Goal: Task Accomplishment & Management: Complete application form

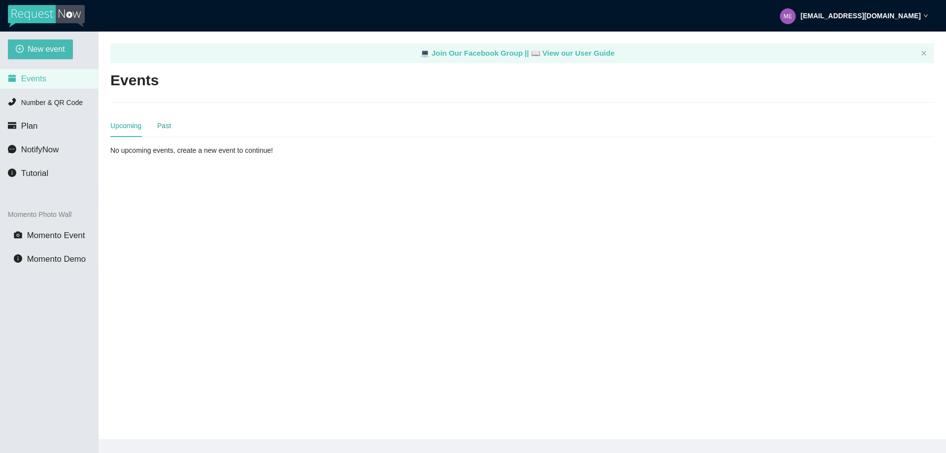
click at [166, 130] on div "Past" at bounding box center [164, 125] width 14 height 11
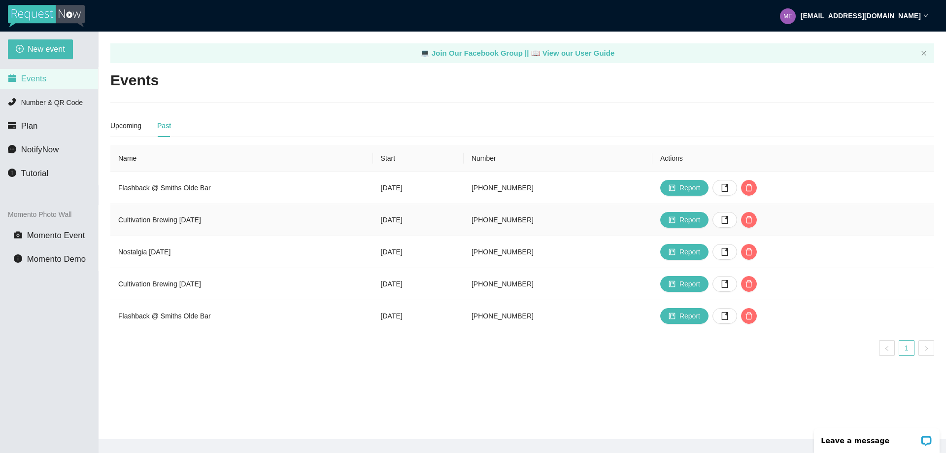
click at [198, 220] on td "Cultivation Brewing [DATE]" at bounding box center [241, 220] width 263 height 32
click at [329, 219] on td "Cultivation Brewing [DATE]" at bounding box center [241, 220] width 263 height 32
click at [118, 122] on div "Upcoming" at bounding box center [125, 125] width 31 height 11
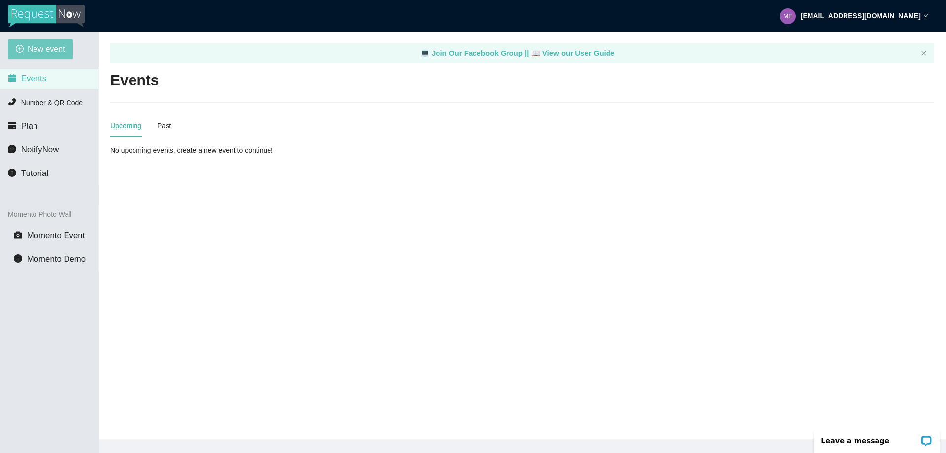
click at [40, 49] on span "New event" at bounding box center [46, 49] width 37 height 12
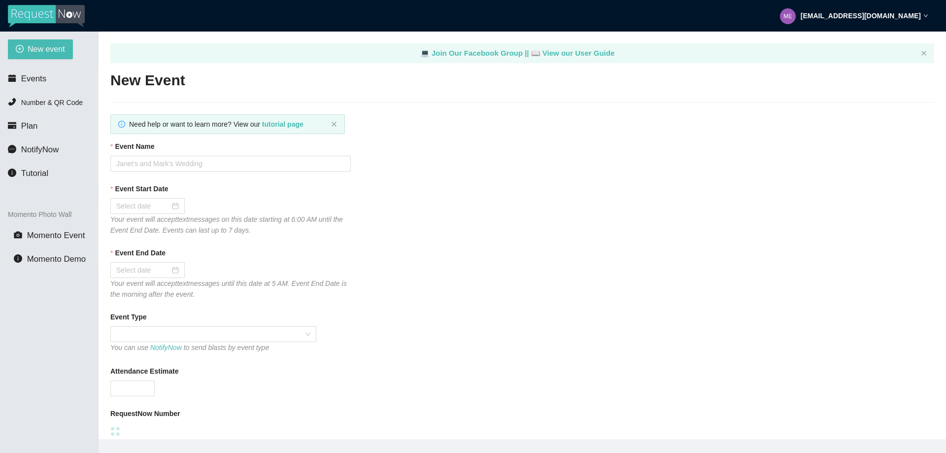
type textarea "[URL][DOMAIN_NAME]"
type textarea "Thanks for the Request! TIPS for request [URL][DOMAIN_NAME]"
type textarea "Hope you had a great time TONIGHT! Make sure to follow me on Instagram @DJFerna…"
type textarea "Thanks for the Request! TIPS for request [URL][DOMAIN_NAME]"
type textarea "Hope you had a great time TONIGHT! Make sure to follow me on Instagram @DJFerna…"
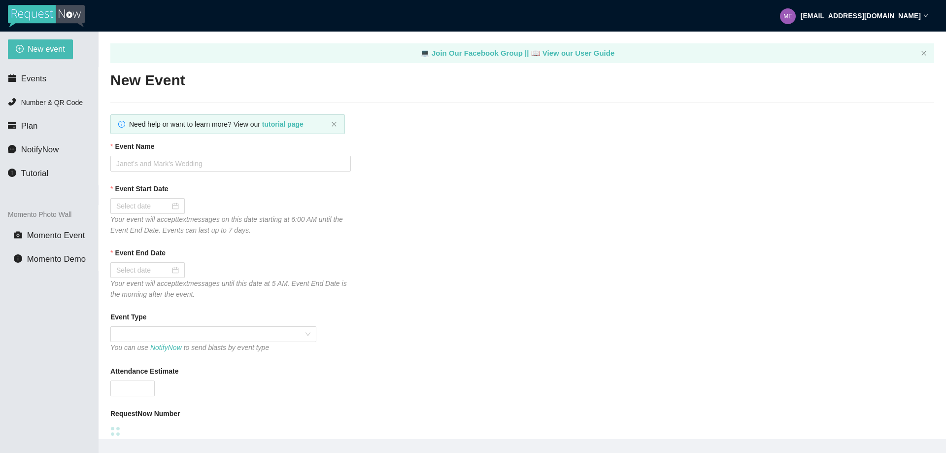
type textarea "Thanks for the Request! TIPS for request [URL][DOMAIN_NAME]"
type textarea "Hope you had a great time TONIGHT! Make sure to follow me on Instagram @DJFerna…"
click at [172, 165] on input "Event Name" at bounding box center [230, 164] width 240 height 16
click at [163, 161] on input "Event Name" at bounding box center [230, 164] width 240 height 16
click at [185, 165] on input "Cultivation Brewing [DATE]" at bounding box center [230, 164] width 240 height 16
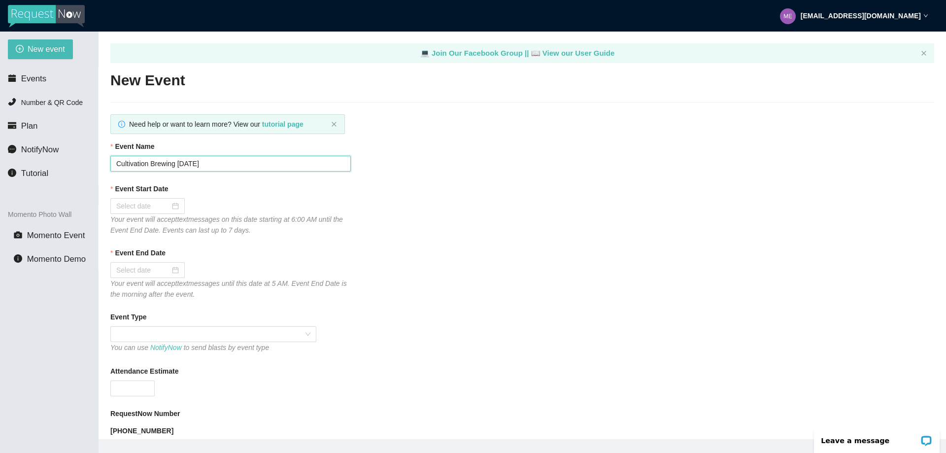
click at [185, 165] on input "Cultivation Brewing [DATE]" at bounding box center [230, 164] width 240 height 16
type input "Cultivation Brewing [DATE]"
click at [142, 200] on div at bounding box center [147, 206] width 74 height 16
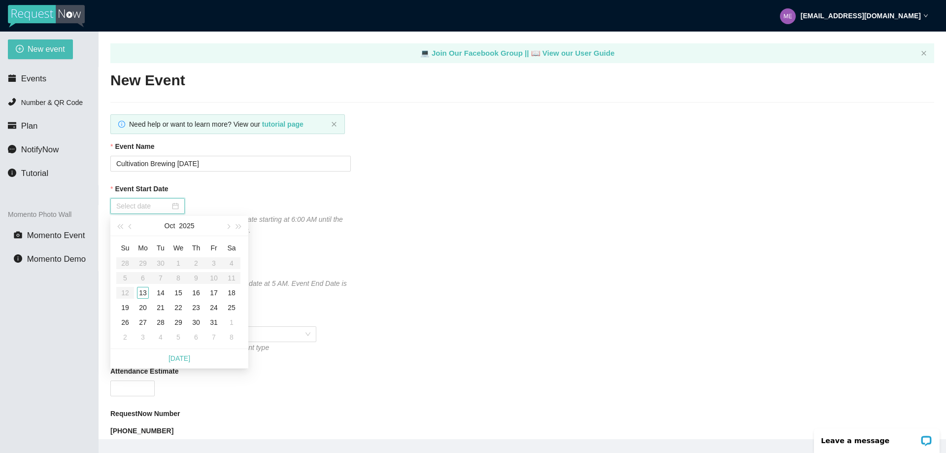
click at [142, 205] on input "Event Start Date" at bounding box center [143, 205] width 54 height 11
type input "[DATE]"
click at [196, 295] on div "16" at bounding box center [196, 293] width 12 height 12
type input "[DATE]"
type textarea "Thanks for the Request! TIPS for request [URL][DOMAIN_NAME]"
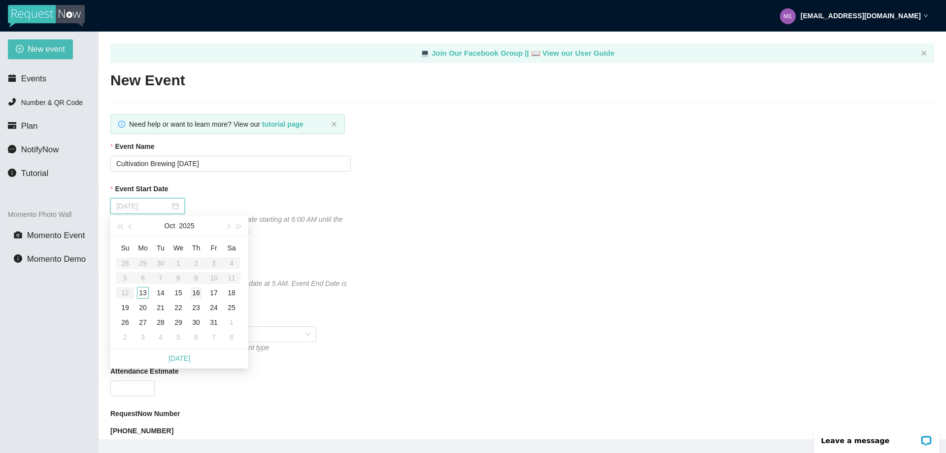
type textarea "Hope you had a great time TONIGHT! Make sure to follow me on Instagram @DJFerna…"
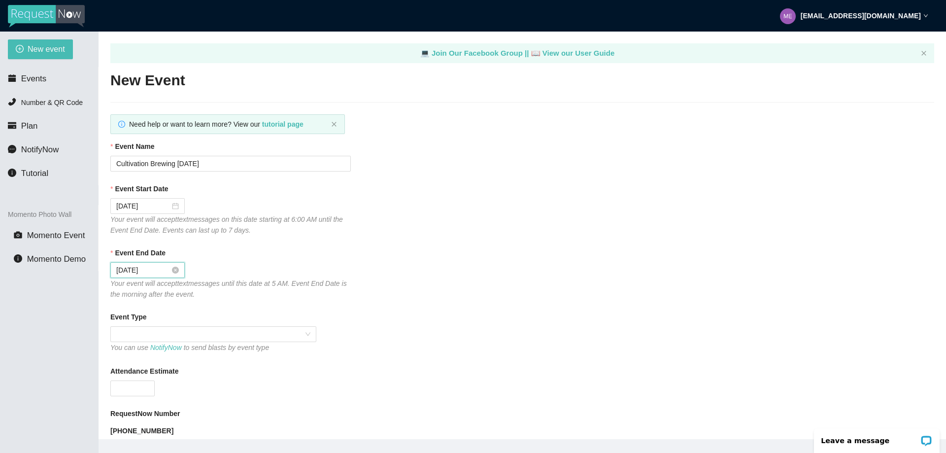
click at [168, 270] on input "[DATE]" at bounding box center [143, 269] width 54 height 11
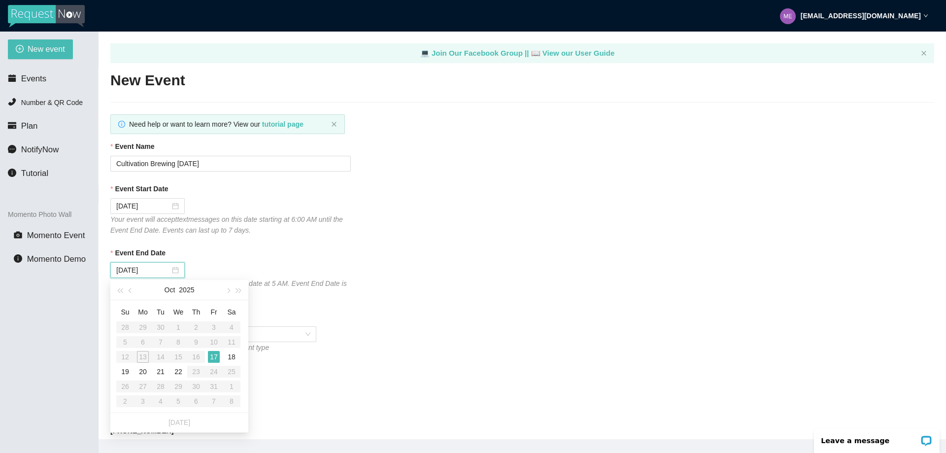
click at [198, 358] on table "Su Mo Tu We Th Fr Sa 28 29 30 1 2 3 4 5 6 7 8 9 10 11 12 13 14 15 16 17 18 19 2…" at bounding box center [178, 356] width 124 height 104
click at [211, 355] on div "17" at bounding box center [214, 357] width 12 height 12
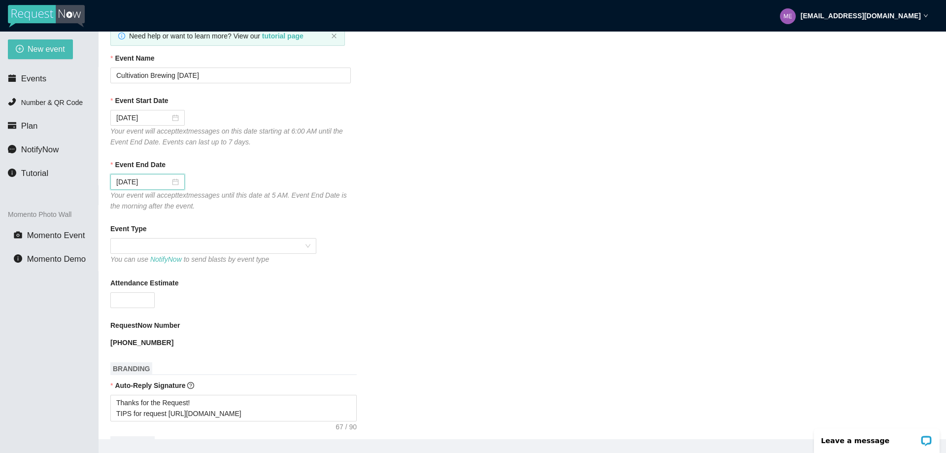
scroll to position [99, 0]
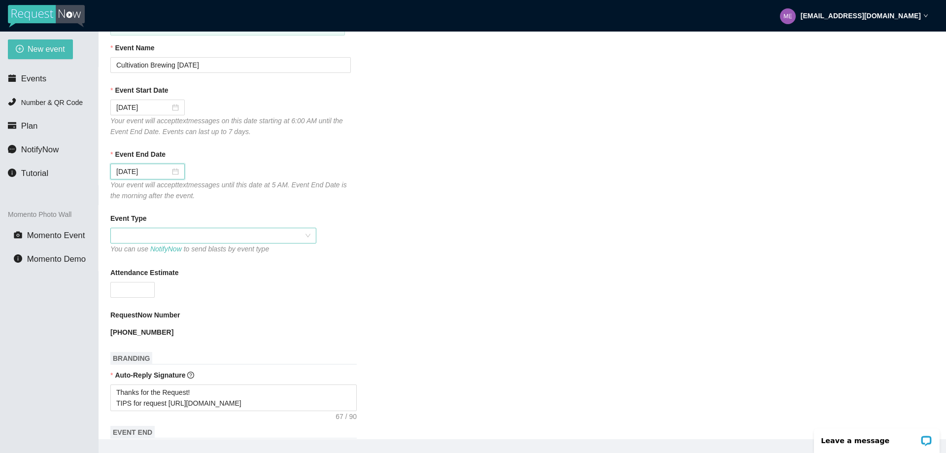
click at [165, 236] on span at bounding box center [213, 235] width 194 height 15
type textarea "Thanks for the Request! TIPS for request [URL][DOMAIN_NAME]"
type textarea "Hope you had a great time TONIGHT! Make sure to follow me on Instagram @DJFerna…"
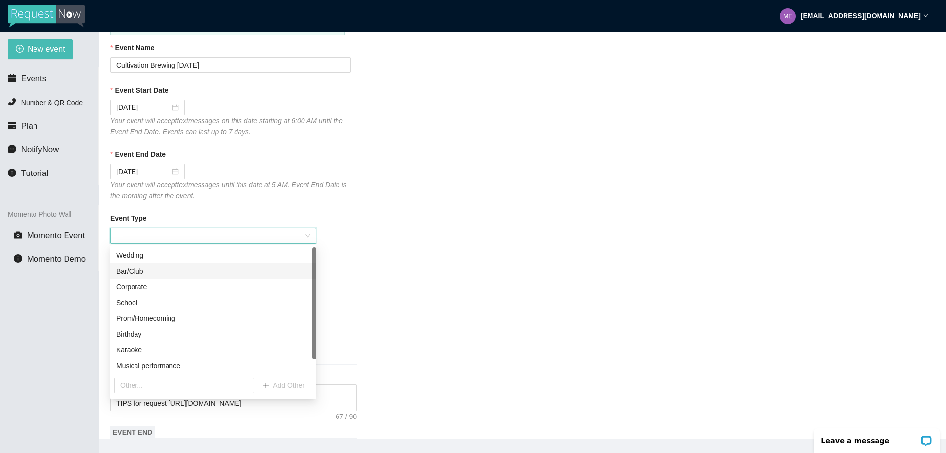
click at [152, 272] on div "Bar/Club" at bounding box center [213, 270] width 194 height 11
type textarea "Thanks for the Request! TIPS for request [URL][DOMAIN_NAME]"
type textarea "Hope you had a great time TONIGHT! Make sure to follow me on Instagram @DJFerna…"
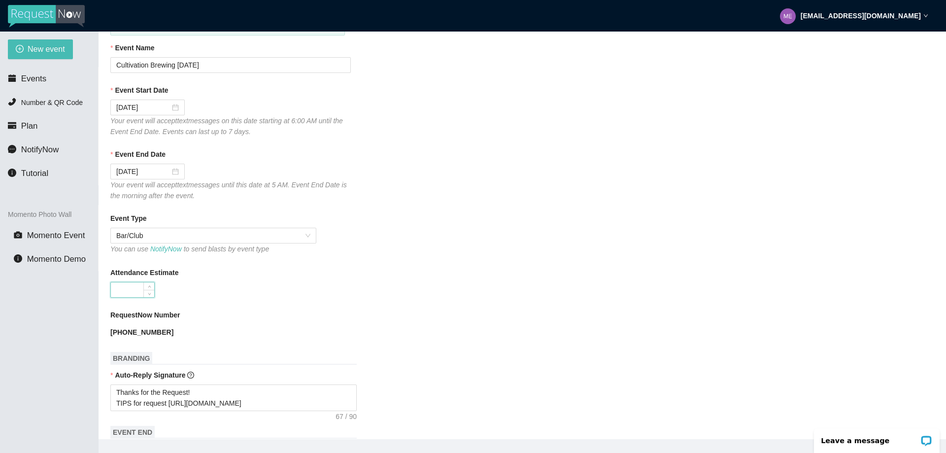
click at [136, 287] on input "Attendance Estimate" at bounding box center [132, 289] width 43 height 15
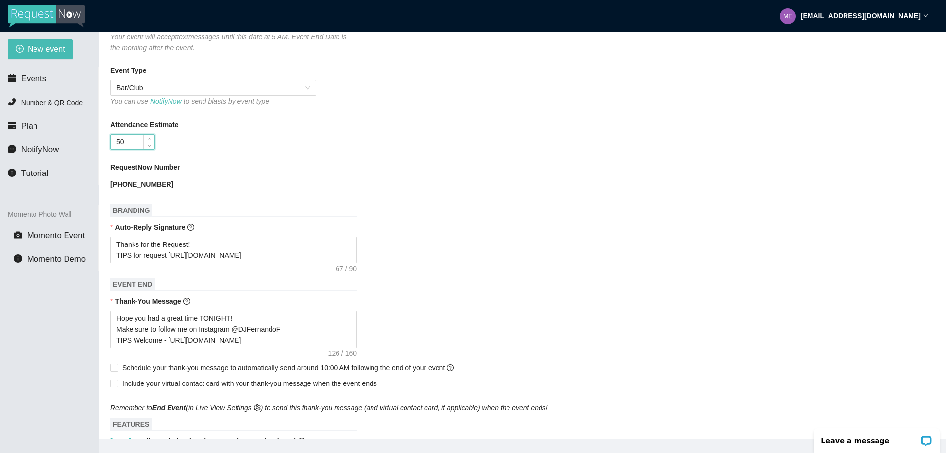
scroll to position [296, 0]
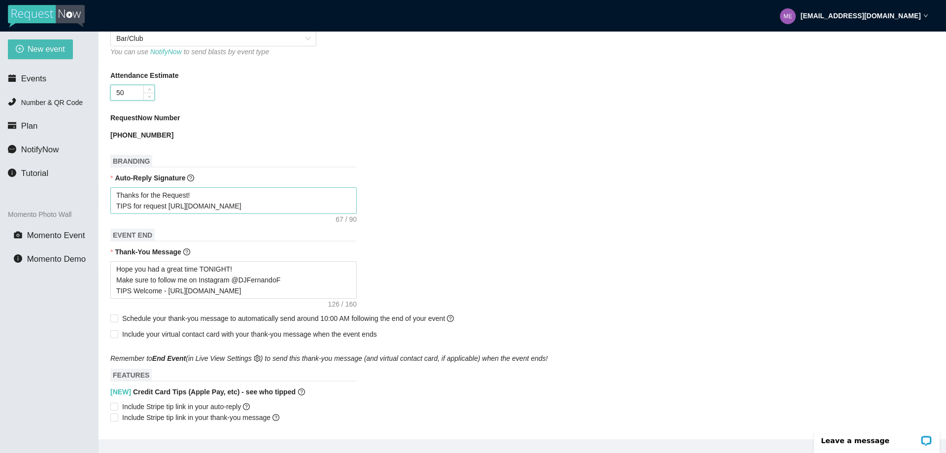
type input "50"
type textarea "Thanks for the Request! TIPS for request [URL][DOMAIN_NAME]"
click at [189, 206] on textarea "Thanks for the Request! TIPS for request [URL][DOMAIN_NAME]" at bounding box center [233, 200] width 246 height 27
type textarea "Thanks for the Request! TIPS for request https:/[DOMAIN_NAME][URL]"
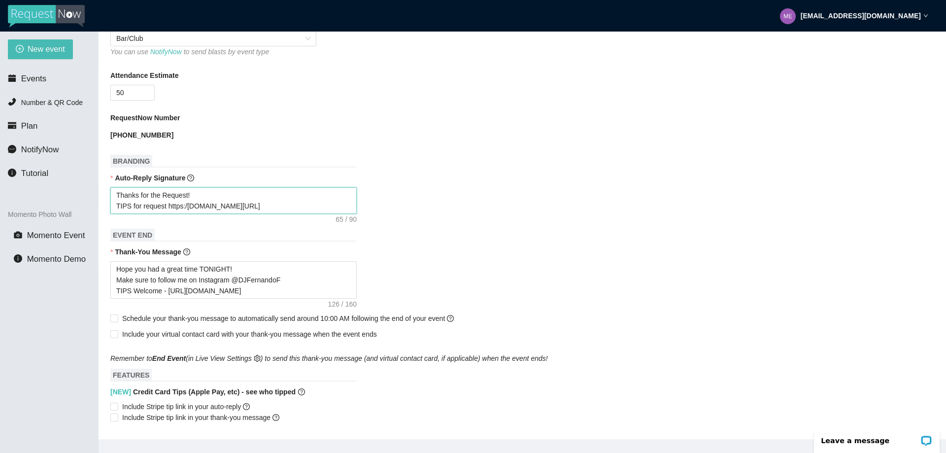
type textarea "Thanks for the Request! TIPS for request https:[DOMAIN_NAME][URL]"
type textarea "Thanks for the Request! TIPS for request [DOMAIN_NAME][URL]"
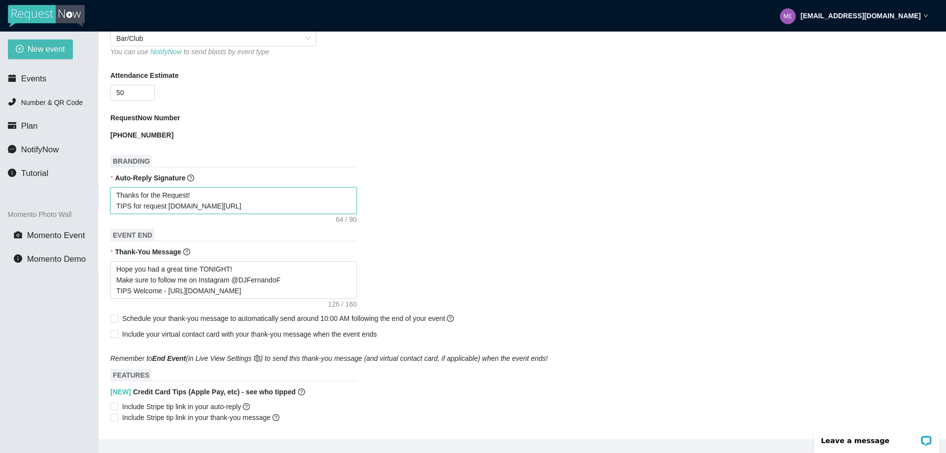
type textarea "Thanks for the Request! TIPS for request [DOMAIN_NAME][URL]"
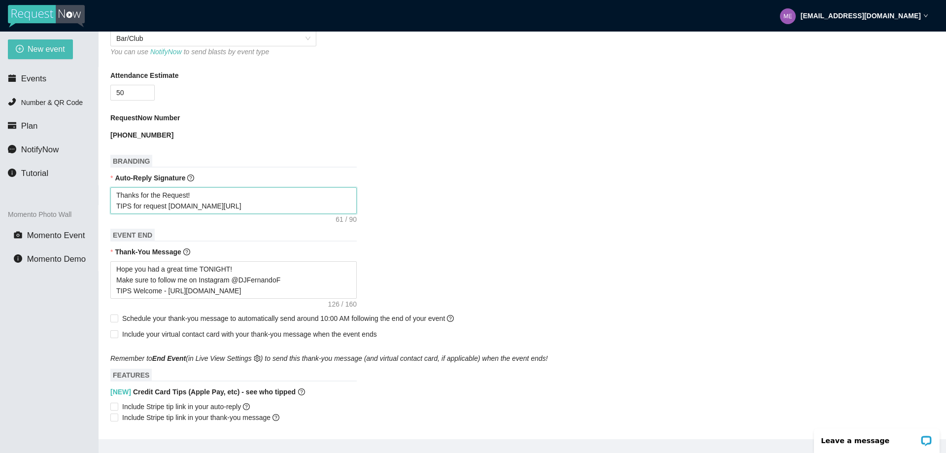
type textarea "Thanks for the Request! TIPS for request [DOMAIN_NAME][URL]"
drag, startPoint x: 222, startPoint y: 207, endPoint x: 89, endPoint y: 195, distance: 133.6
click at [89, 195] on section "New event Events Number & QR Code Plan NotifyNow Tutorial Momento Photo Wall Mo…" at bounding box center [473, 258] width 946 height 453
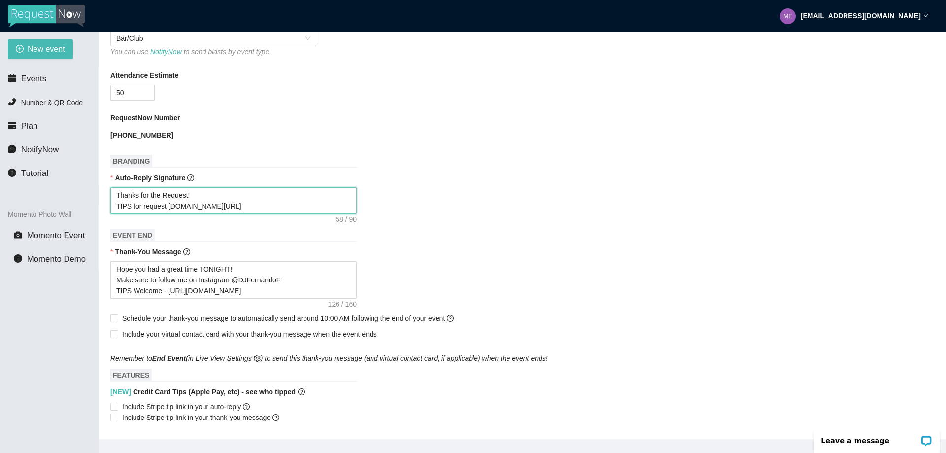
click at [212, 210] on textarea "Thanks for the Request! TIPS for request [DOMAIN_NAME][URL]" at bounding box center [233, 200] width 246 height 27
drag, startPoint x: 213, startPoint y: 208, endPoint x: 165, endPoint y: 208, distance: 48.3
click at [165, 208] on textarea "Thanks for the Request! TIPS for request [DOMAIN_NAME][URL]" at bounding box center [233, 200] width 246 height 27
type textarea "Thanks for the Request! TIPS for request [DOMAIN_NAME][URL]"
type textarea "Hope you had a great time TONIGHT! Make sure to follow me on Instagram @DJFerna…"
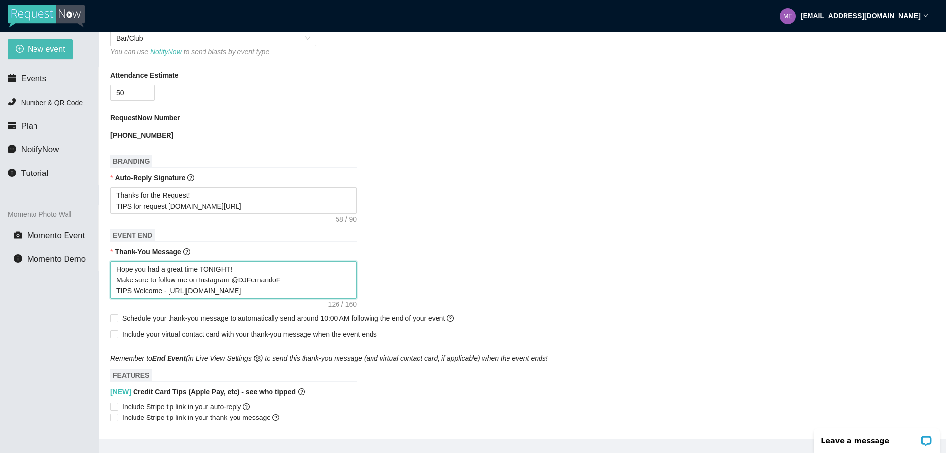
drag, startPoint x: 250, startPoint y: 292, endPoint x: 166, endPoint y: 291, distance: 83.2
click at [166, 291] on textarea "Hope you had a great time TONIGHT! Make sure to follow me on Instagram @DJFerna…" at bounding box center [233, 279] width 246 height 37
paste textarea
type textarea "Hope you had a great time TONIGHT! Make sure to follow me on Instagram @DJFerna…"
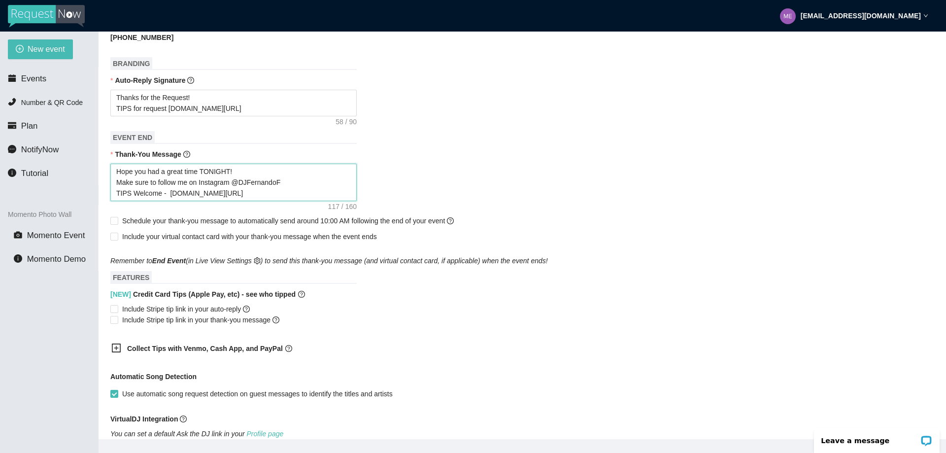
scroll to position [394, 0]
type textarea "Hope you had a great time TONIGHT! Make sure to follow me on Instagram @DJFerna…"
click at [111, 222] on input "Schedule your thank-you message to automatically send around 10:00 AM following…" at bounding box center [113, 219] width 7 height 7
checkbox input "true"
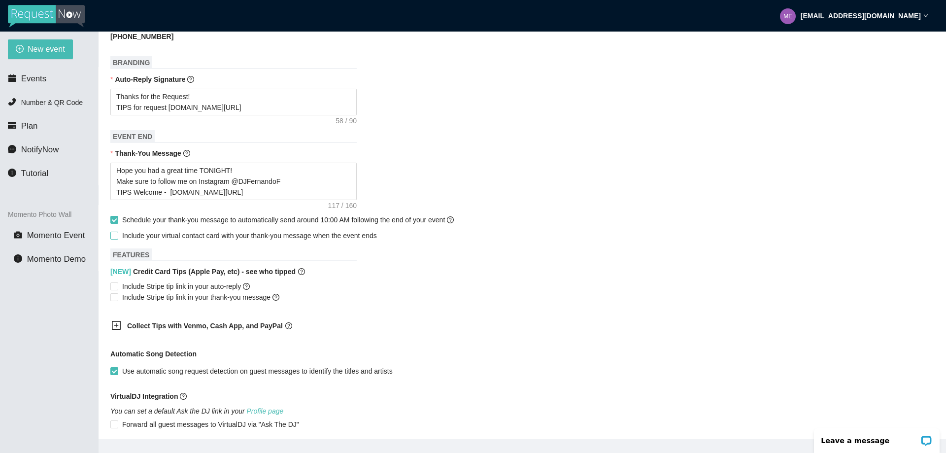
click at [114, 238] on input "Include your virtual contact card with your thank-you message when the event en…" at bounding box center [113, 234] width 7 height 7
checkbox input "true"
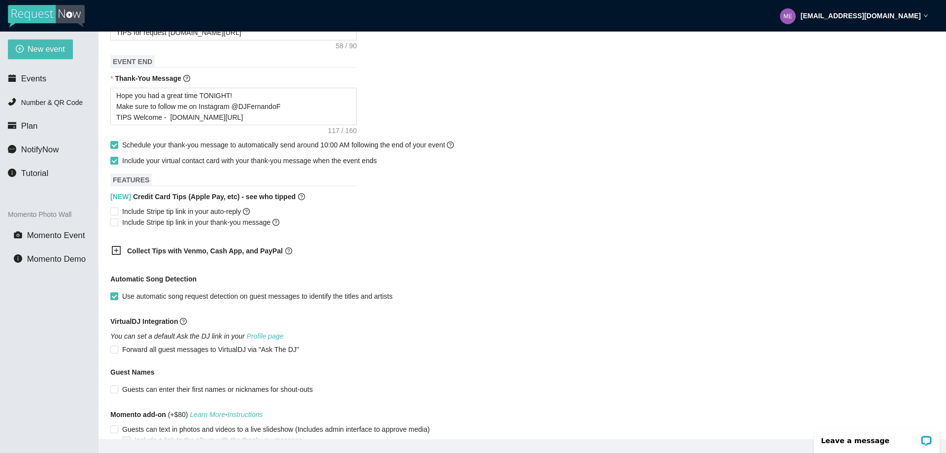
scroll to position [493, 0]
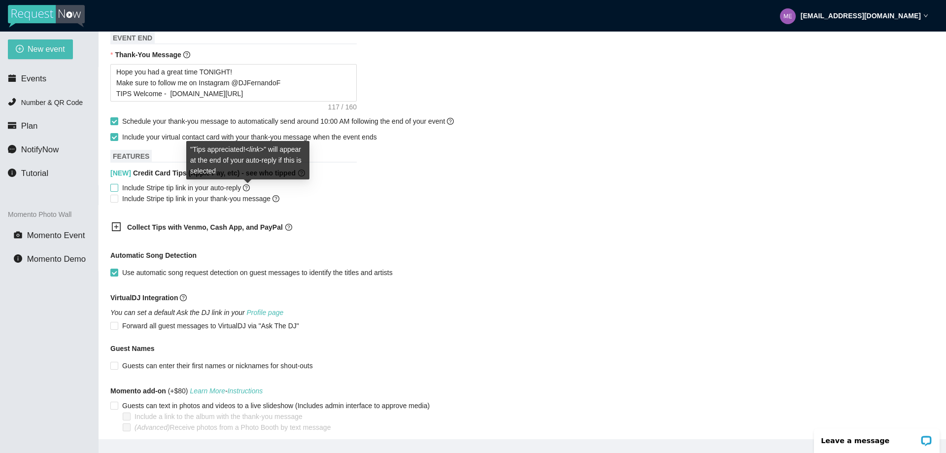
click at [246, 191] on icon "question-circle" at bounding box center [246, 187] width 7 height 7
click at [117, 191] on input "Include Stripe tip link in your auto-reply" at bounding box center [113, 187] width 7 height 7
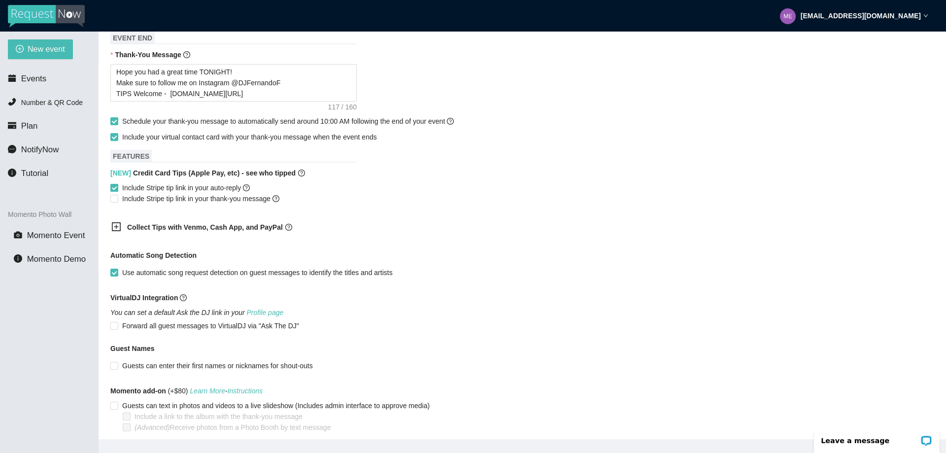
click at [114, 191] on input "Include Stripe tip link in your auto-reply" at bounding box center [113, 187] width 7 height 7
checkbox input "false"
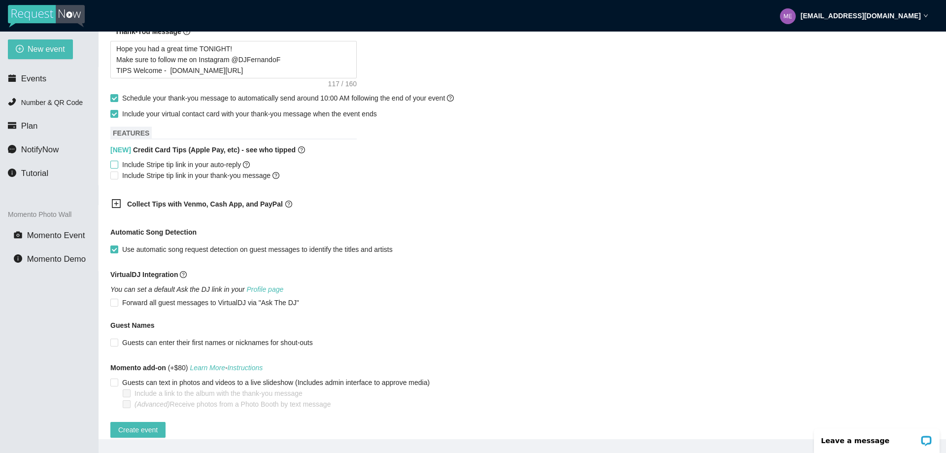
scroll to position [538, 0]
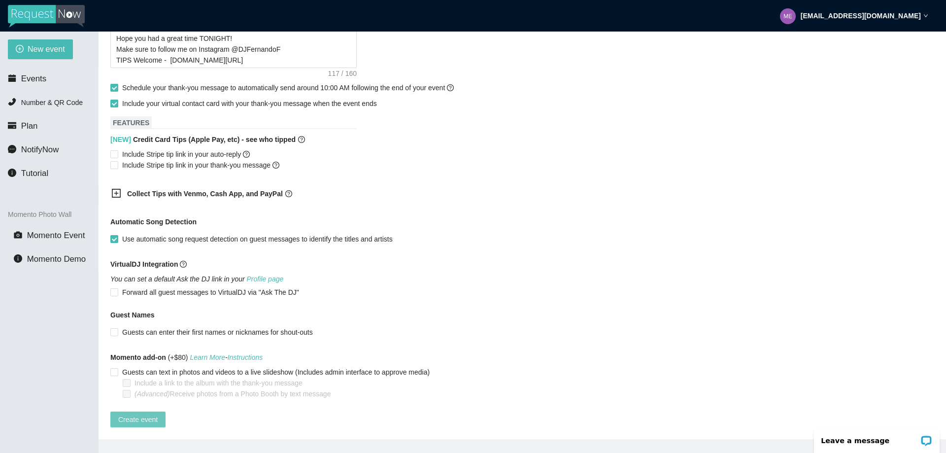
drag, startPoint x: 131, startPoint y: 409, endPoint x: 146, endPoint y: 399, distance: 17.8
click at [131, 414] on span "Create event" at bounding box center [137, 419] width 39 height 11
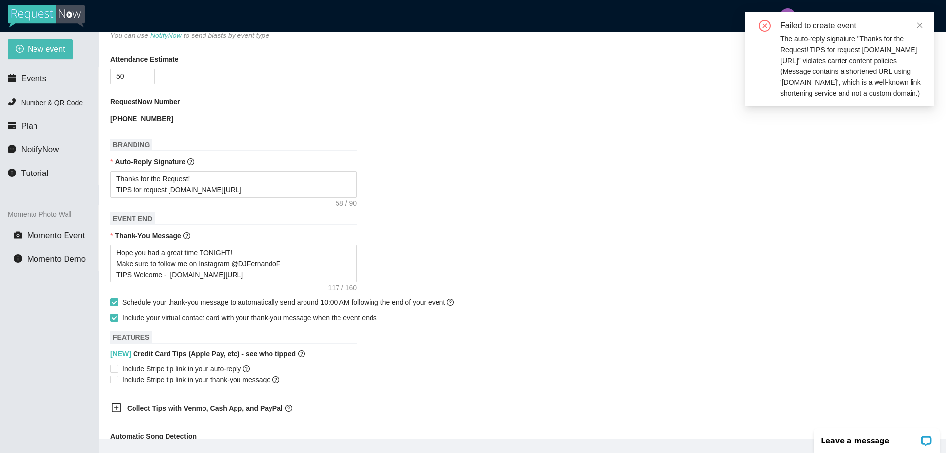
scroll to position [296, 0]
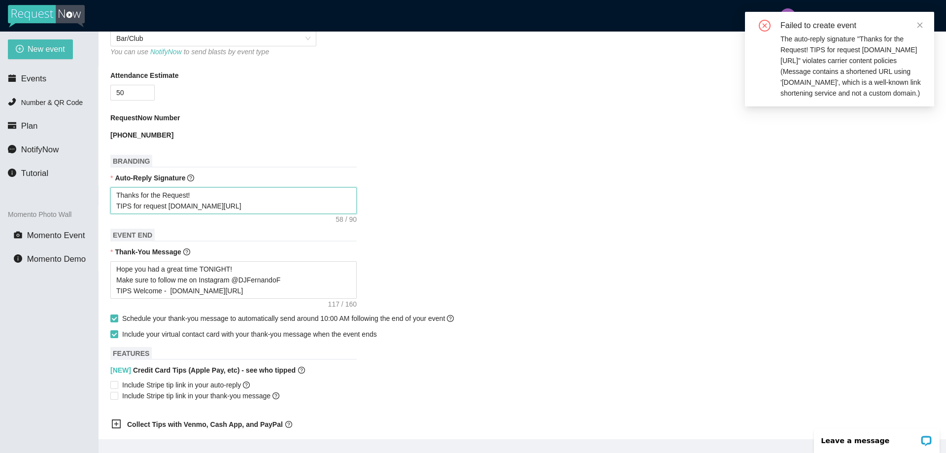
drag, startPoint x: 164, startPoint y: 207, endPoint x: 117, endPoint y: 209, distance: 47.3
click at [117, 209] on textarea "Thanks for the Request! TIPS for request [DOMAIN_NAME][URL]" at bounding box center [233, 200] width 246 height 27
type textarea "Thanks for the Request! [DOMAIN_NAME][URL]"
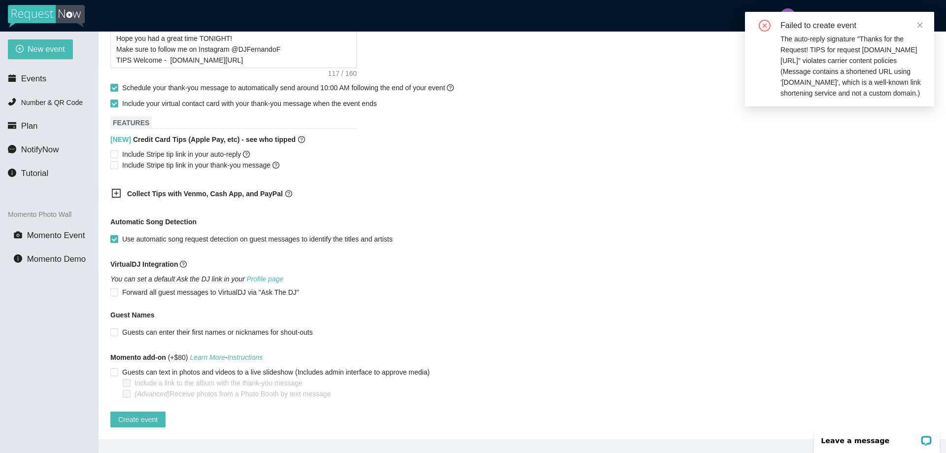
scroll to position [538, 0]
type textarea "Thanks for the Request! [DOMAIN_NAME][URL]"
click at [133, 414] on span "Create event" at bounding box center [137, 419] width 39 height 11
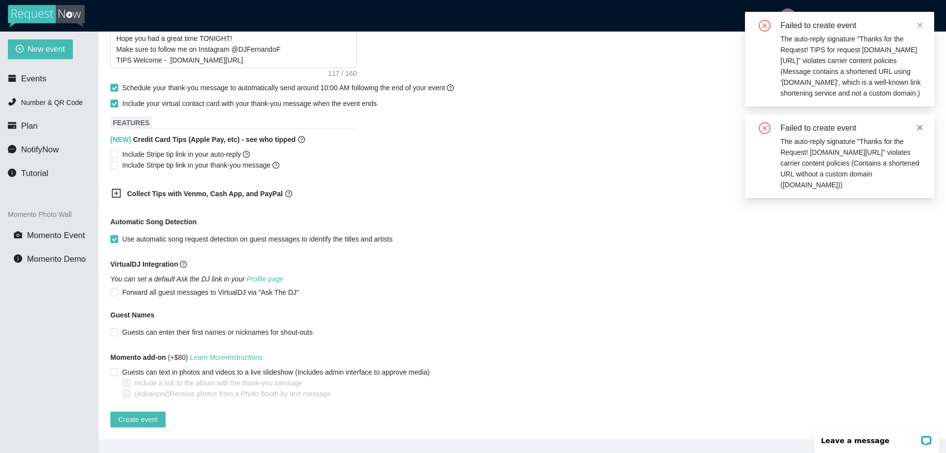
click at [920, 125] on icon "close" at bounding box center [919, 127] width 7 height 7
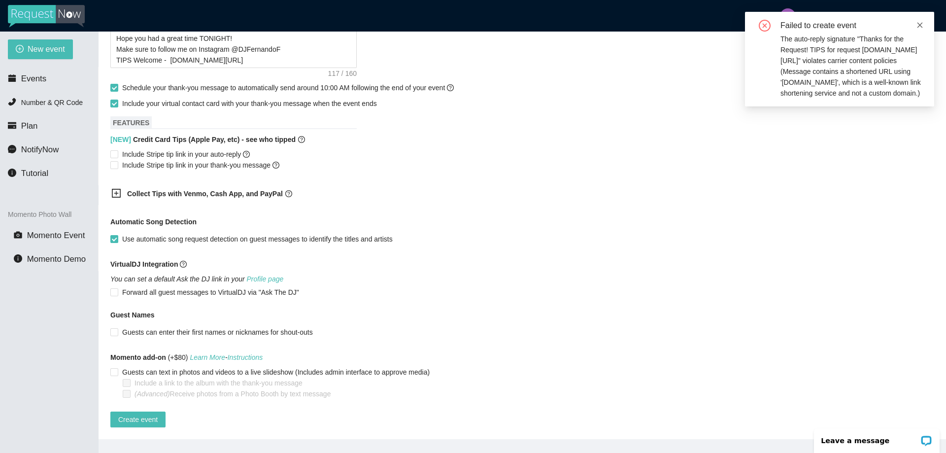
click at [920, 23] on icon "close" at bounding box center [919, 25] width 7 height 7
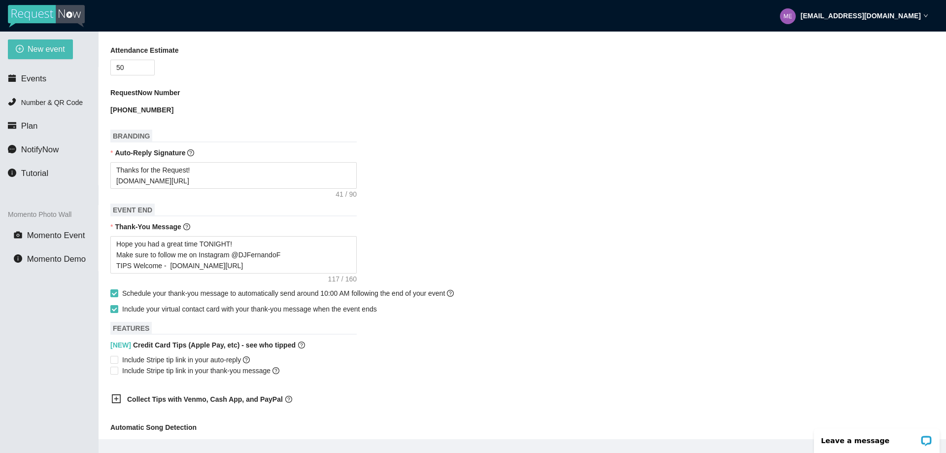
scroll to position [292, 0]
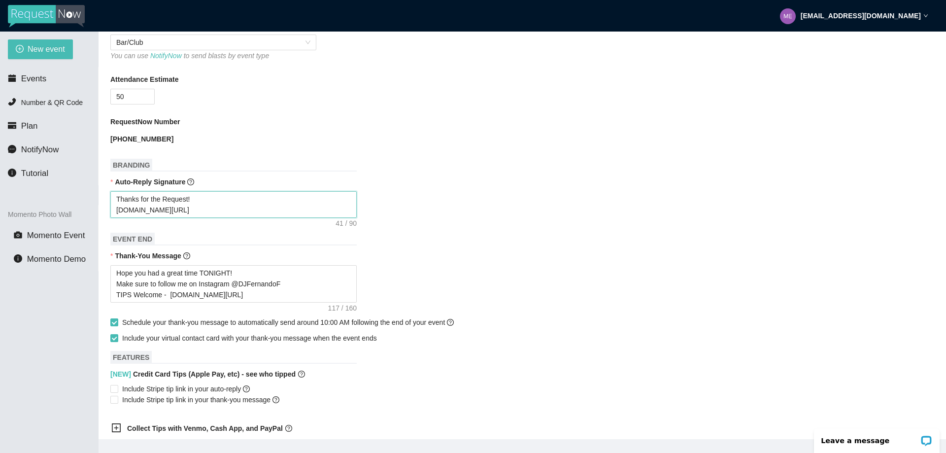
click at [115, 208] on textarea "Thanks for the Request! [DOMAIN_NAME][URL]" at bounding box center [233, 204] width 246 height 27
paste textarea "TIPS for request"
type textarea "Thanks for the Request! TIPS for [DOMAIN_NAME][URL]"
type textarea "Thanks for the Request! TIPS for request [DOMAIN_NAME][URL]"
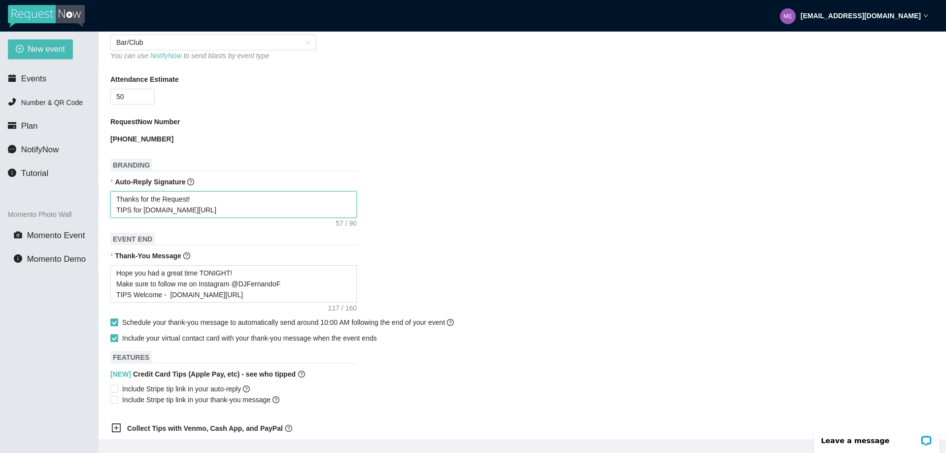
type textarea "Thanks for the Request! TIPS for request [DOMAIN_NAME][URL]"
drag, startPoint x: 217, startPoint y: 211, endPoint x: 84, endPoint y: 191, distance: 134.5
click at [84, 191] on section "New event Events Number & QR Code Plan NotifyNow Tutorial Momento Photo Wall Mo…" at bounding box center [473, 258] width 946 height 453
type textarea "Enjoy celebrating [PERSON_NAME] & [PERSON_NAME]! - [PERSON_NAME]"
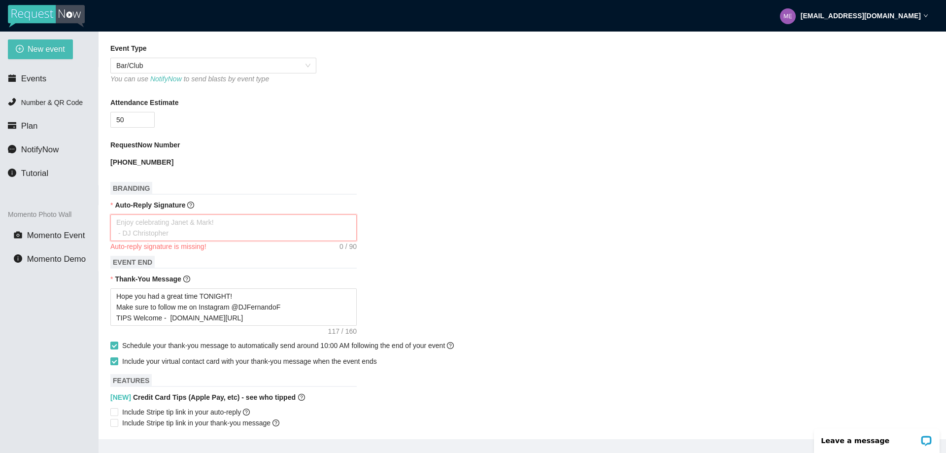
scroll to position [242, 0]
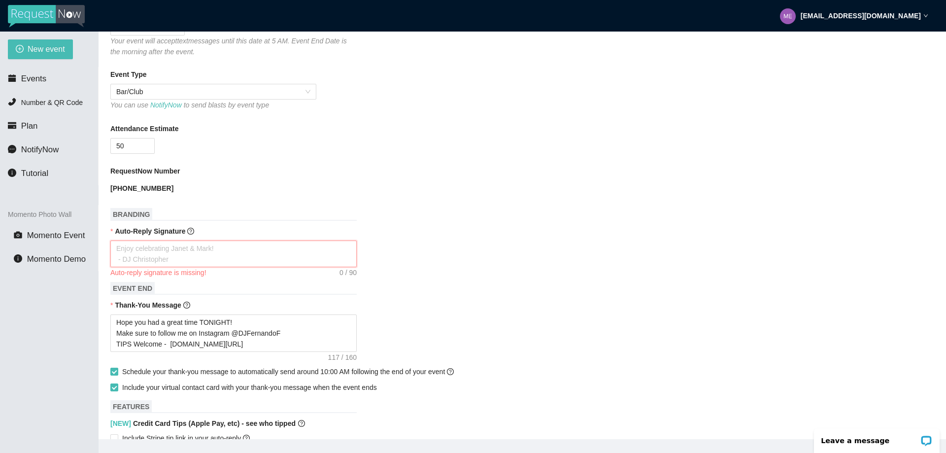
type textarea "Y"
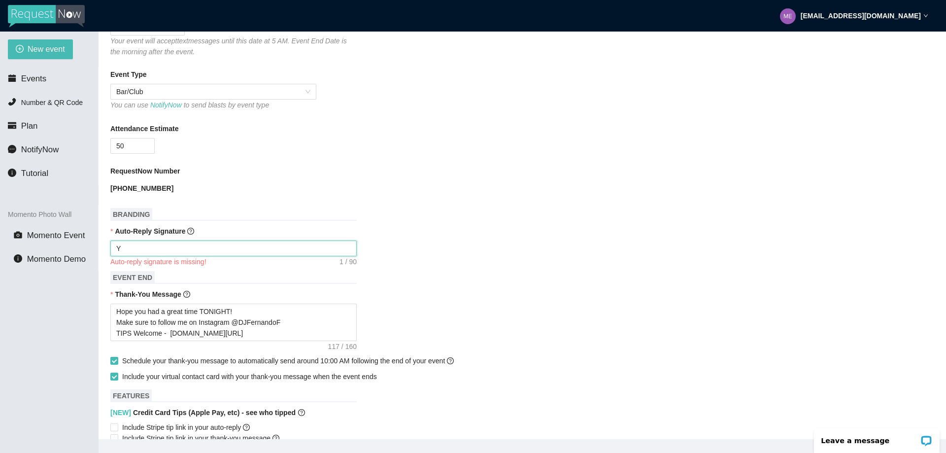
type textarea "Ye"
type textarea "Yes"
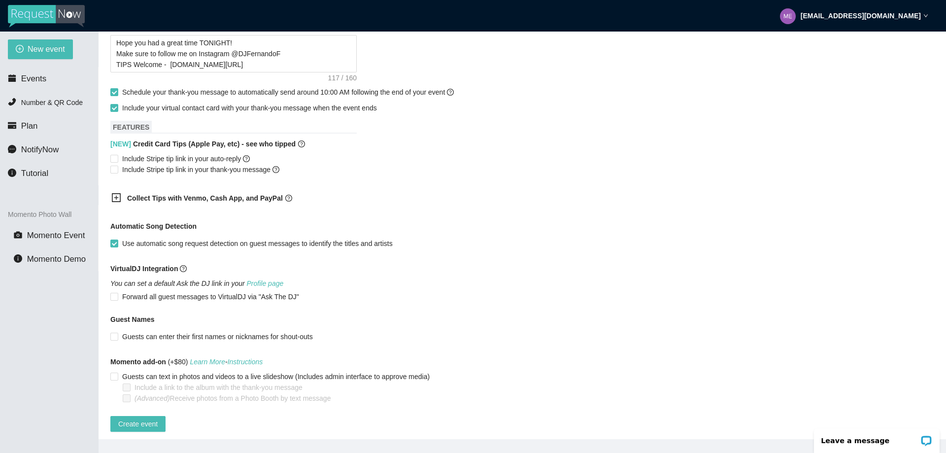
scroll to position [527, 0]
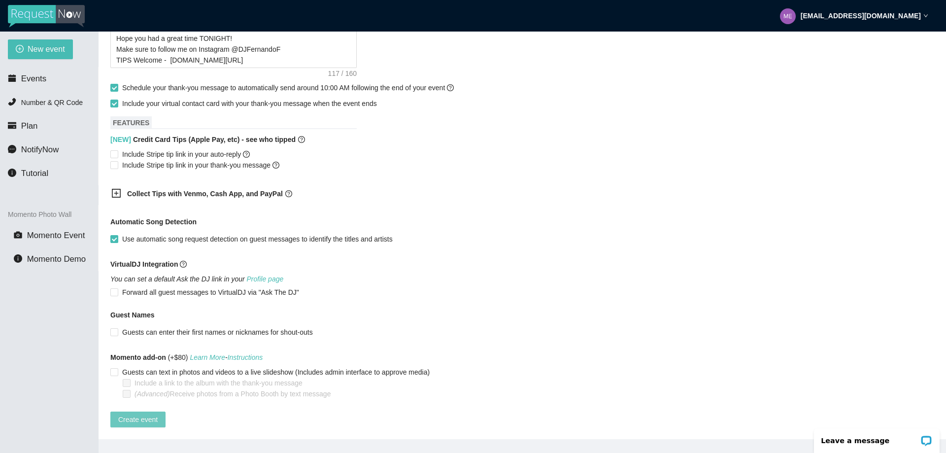
type textarea "Yes"
click at [129, 414] on span "Create event" at bounding box center [137, 419] width 39 height 11
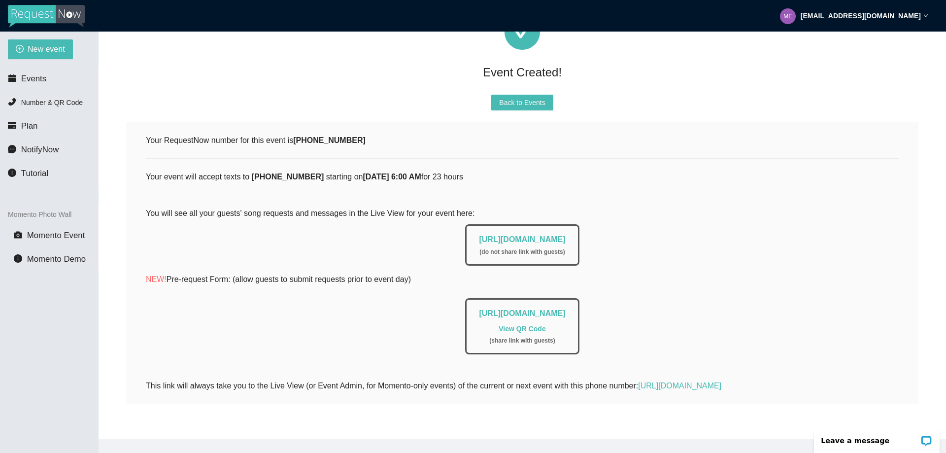
scroll to position [87, 0]
click at [537, 97] on span "Back to Events" at bounding box center [522, 102] width 46 height 11
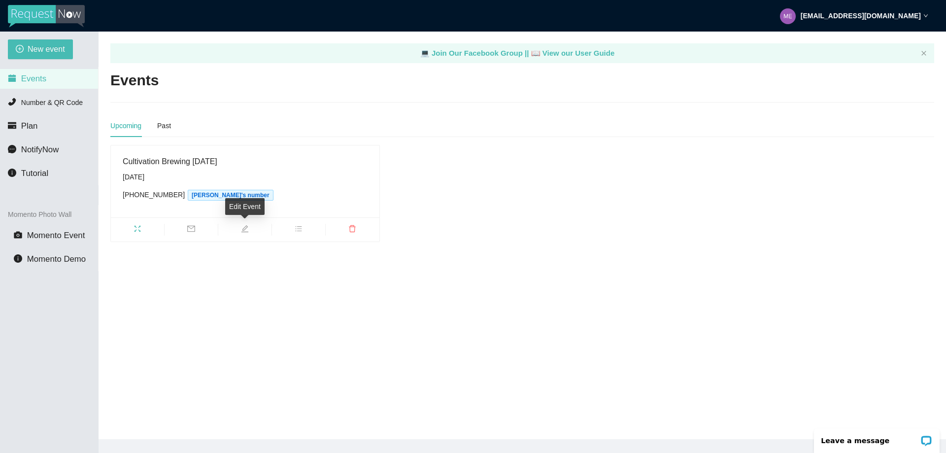
click at [244, 229] on icon "edit" at bounding box center [245, 229] width 8 height 8
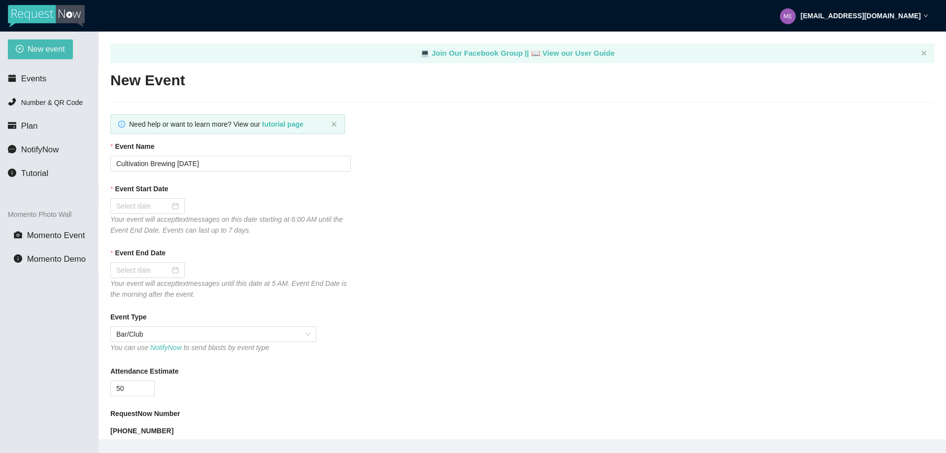
type textarea "[URL][DOMAIN_NAME]"
checkbox input "true"
type input "[DATE]"
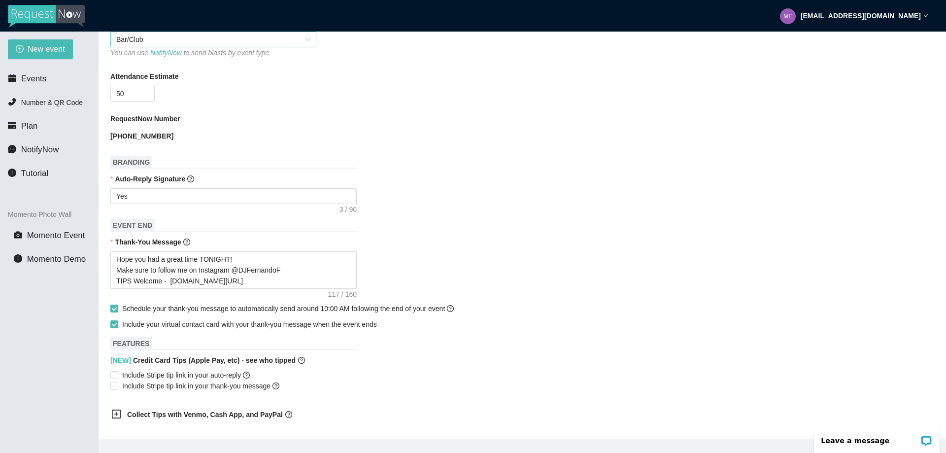
scroll to position [296, 0]
drag, startPoint x: 145, startPoint y: 194, endPoint x: 30, endPoint y: 194, distance: 115.3
click at [30, 194] on section "New event Events Number & QR Code Plan NotifyNow Tutorial Momento Photo Wall Mo…" at bounding box center [473, 258] width 946 height 453
paste textarea "Thanks for the Request! TIPS for request [DOMAIN_NAME][URL]"
type textarea "Thanks for the Request! TIPS for request [DOMAIN_NAME][URL]"
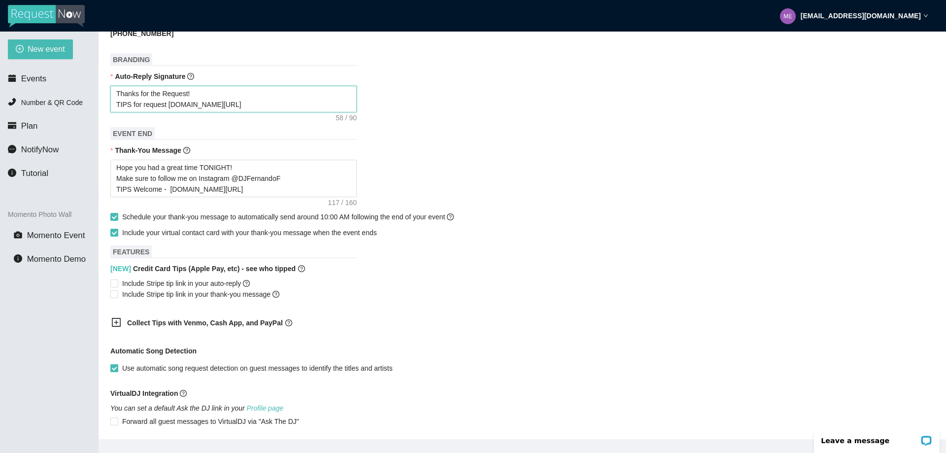
scroll to position [538, 0]
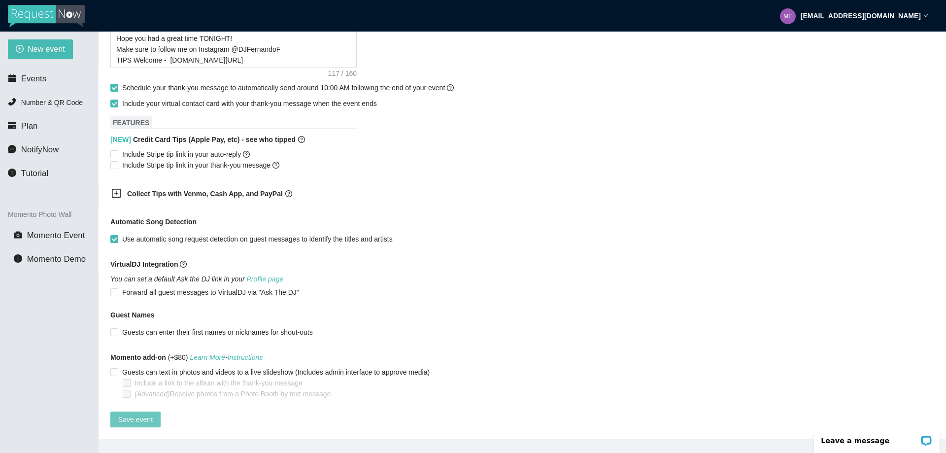
type textarea "Thanks for the Request! TIPS for request [DOMAIN_NAME][URL]"
click at [133, 414] on span "Save event" at bounding box center [135, 419] width 34 height 11
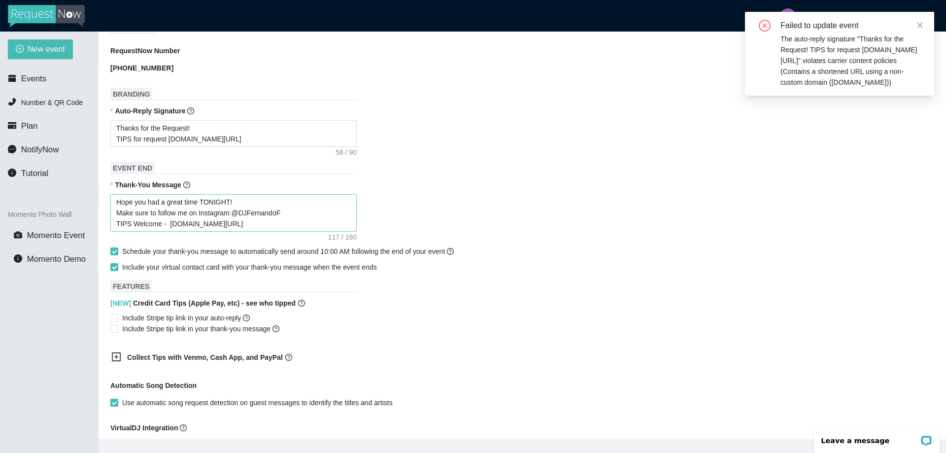
scroll to position [292, 0]
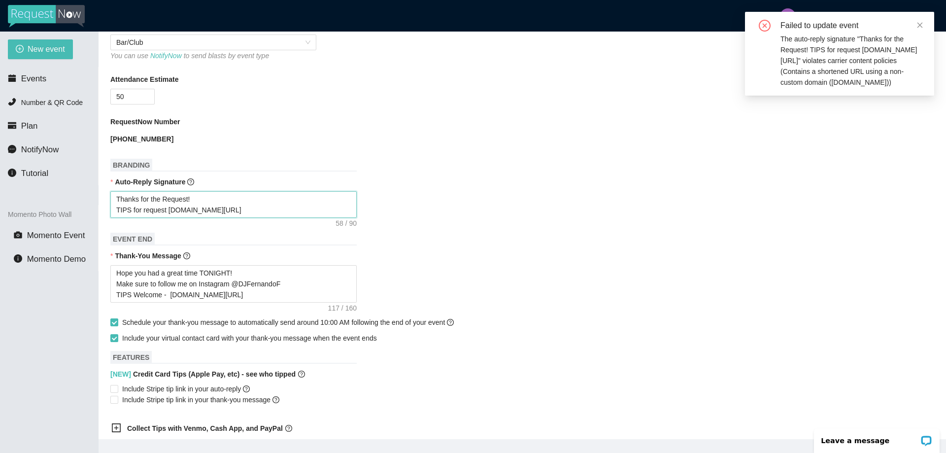
drag, startPoint x: 218, startPoint y: 206, endPoint x: 127, endPoint y: 207, distance: 91.1
click at [127, 207] on textarea "Thanks for the Request! TIPS for request [DOMAIN_NAME][URL]" at bounding box center [233, 204] width 246 height 27
click at [159, 207] on textarea "Thanks for the Request! TIPS for request [DOMAIN_NAME][URL]" at bounding box center [233, 204] width 246 height 27
drag, startPoint x: 225, startPoint y: 212, endPoint x: 105, endPoint y: 211, distance: 119.7
click at [105, 211] on main "💻 Join Our Facebook Group || 📖 View our User Guide Edit Event Need help or want…" at bounding box center [522, 235] width 847 height 407
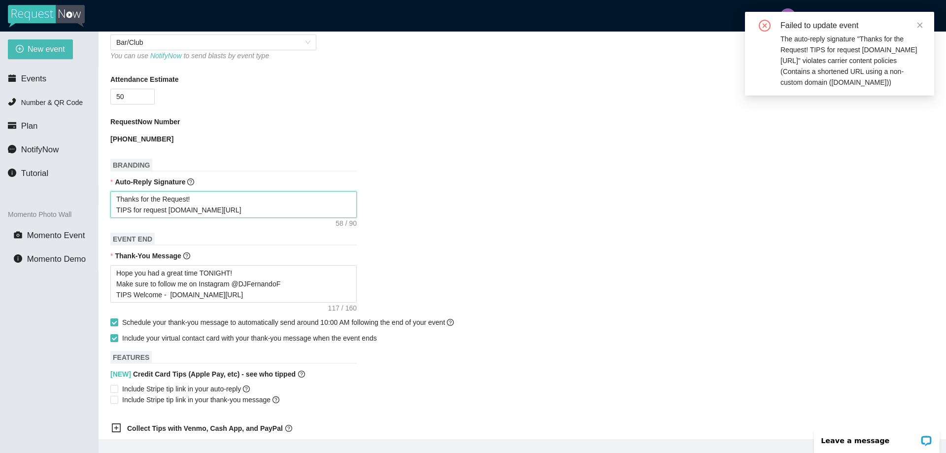
click at [195, 210] on textarea "Thanks for the Request! TIPS for request [DOMAIN_NAME][URL]" at bounding box center [233, 204] width 246 height 27
drag, startPoint x: 226, startPoint y: 211, endPoint x: 107, endPoint y: 211, distance: 118.7
click at [107, 211] on main "💻 Join Our Facebook Group || 📖 View our User Guide Edit Event Need help or want…" at bounding box center [522, 235] width 847 height 407
type textarea "Thanks for the Request!"
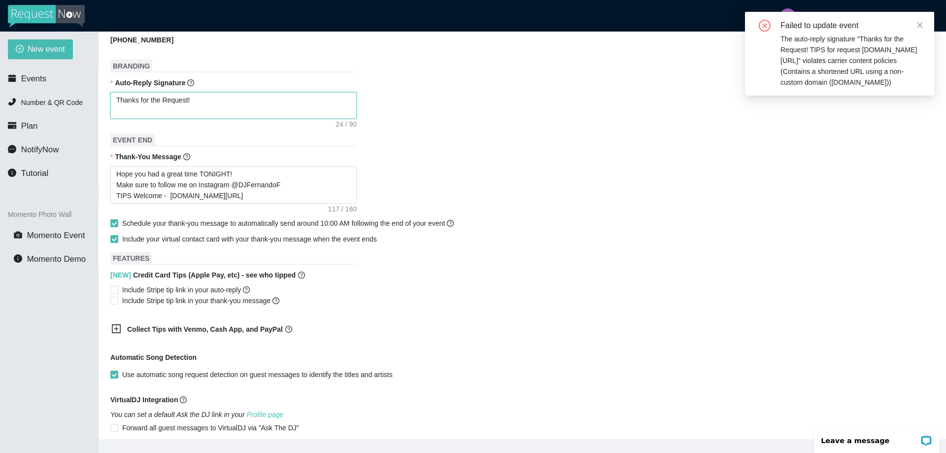
scroll to position [538, 0]
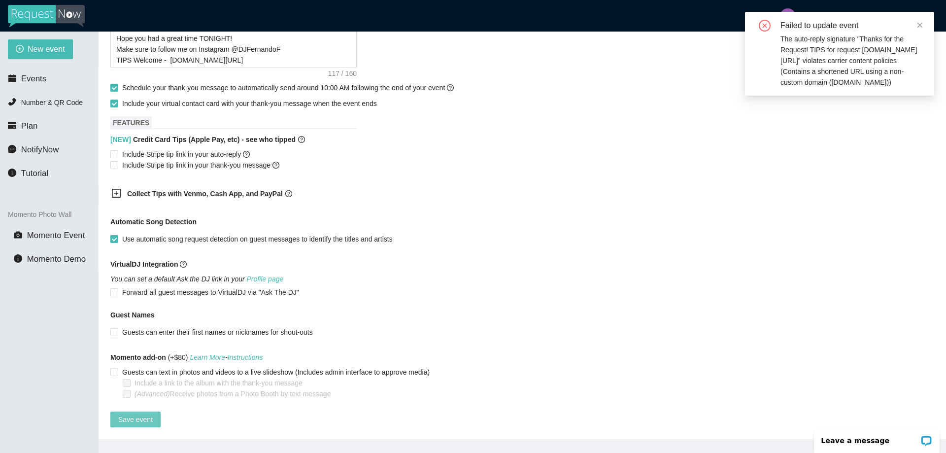
type textarea "Thanks for the Request!"
click at [128, 414] on span "Save event" at bounding box center [135, 419] width 34 height 11
type textarea "Thanks for the Request!"
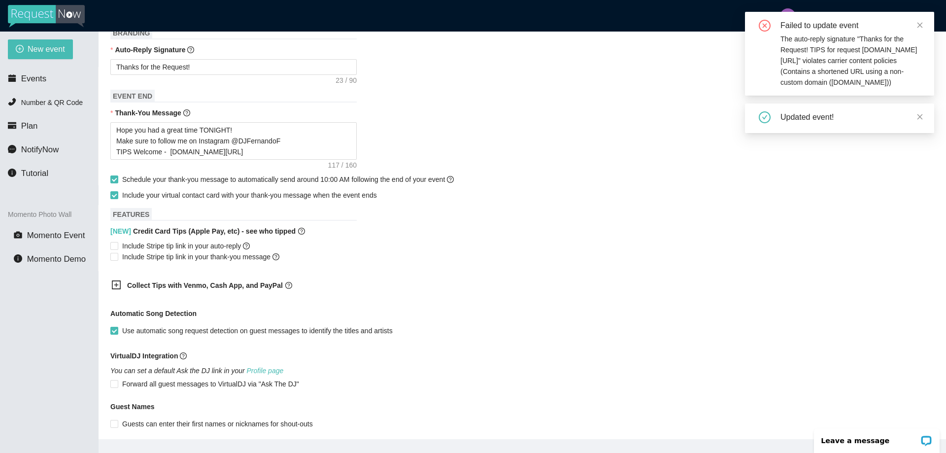
scroll to position [379, 0]
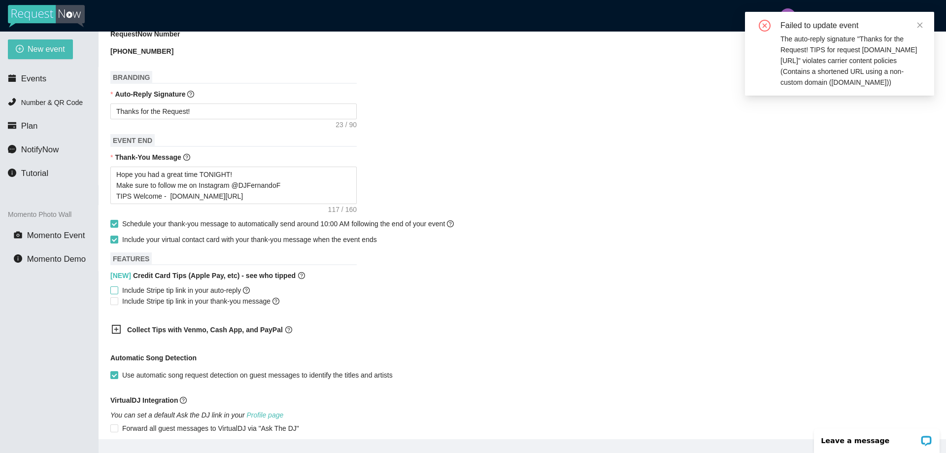
click at [115, 293] on input "Include Stripe tip link in your auto-reply" at bounding box center [113, 289] width 7 height 7
click at [117, 293] on input "Include Stripe tip link in your auto-reply" at bounding box center [113, 289] width 7 height 7
checkbox input "false"
click at [114, 303] on input "Include Stripe tip link in your thank-you message" at bounding box center [113, 300] width 7 height 7
checkbox input "true"
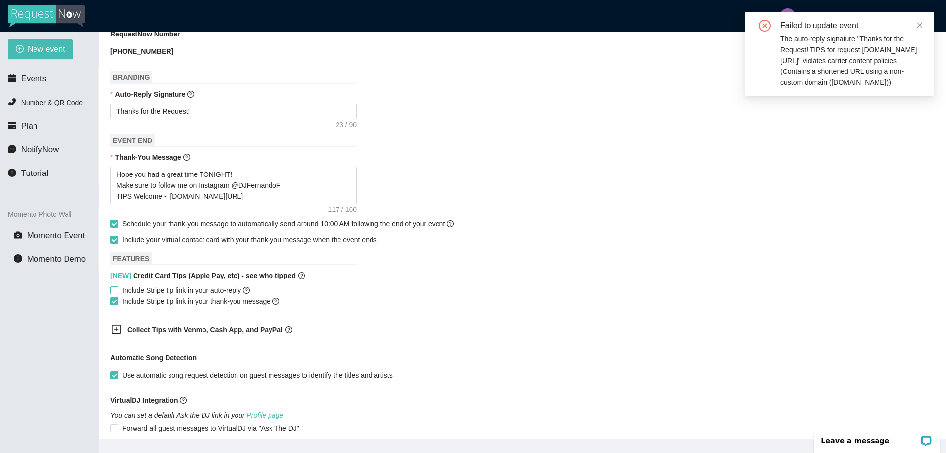
click at [113, 292] on input "Include Stripe tip link in your auto-reply" at bounding box center [113, 289] width 7 height 7
checkbox input "true"
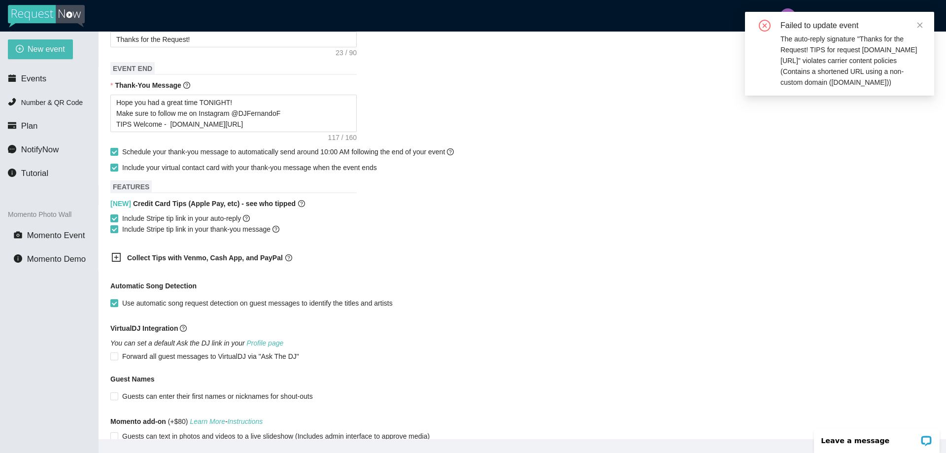
scroll to position [429, 0]
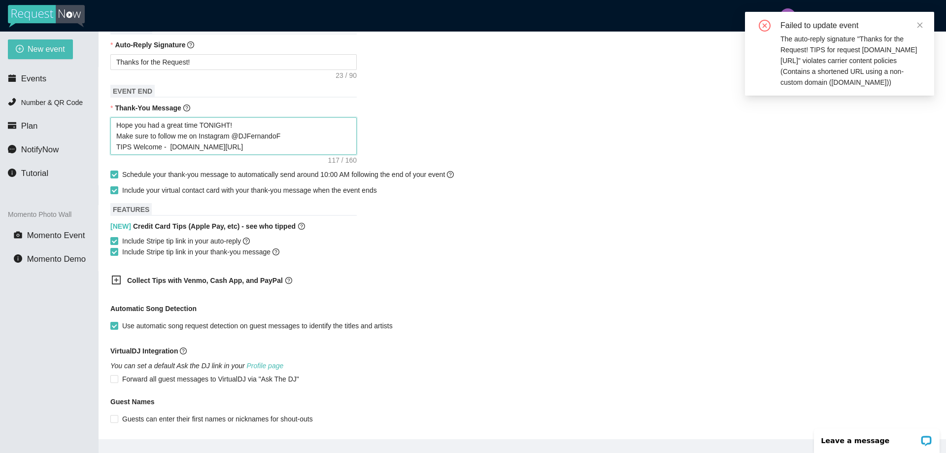
drag, startPoint x: 222, startPoint y: 153, endPoint x: 99, endPoint y: 151, distance: 122.6
click at [99, 152] on main "💻 Join Our Facebook Group || 📖 View our User Guide Edit Event Need help or want…" at bounding box center [522, 235] width 847 height 407
type textarea "Hope you had a great time TONIGHT! Make sure to follow me on Instagram @DJFerna…"
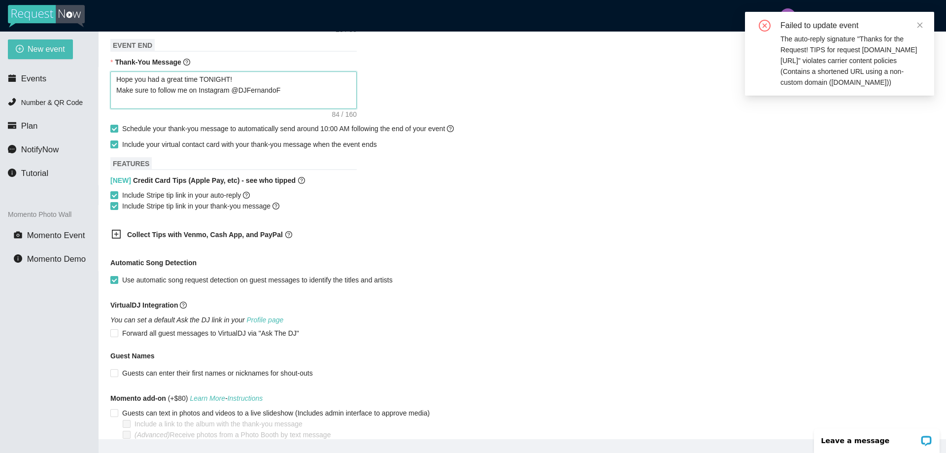
scroll to position [527, 0]
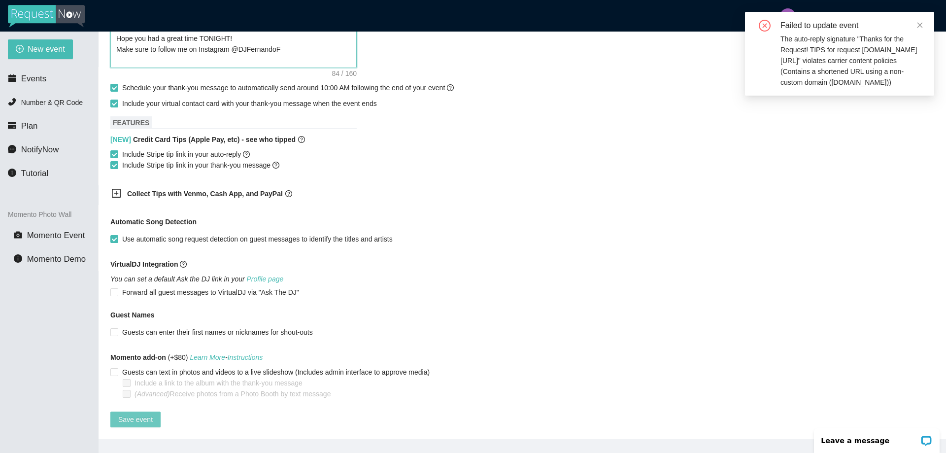
type textarea "Hope you had a great time TONIGHT! Make sure to follow me on Instagram @DJFerna…"
click at [120, 414] on span "Save event" at bounding box center [135, 419] width 34 height 11
type textarea "Hope you had a great time TONIGHT! Make sure to follow me on Instagram @DJFerna…"
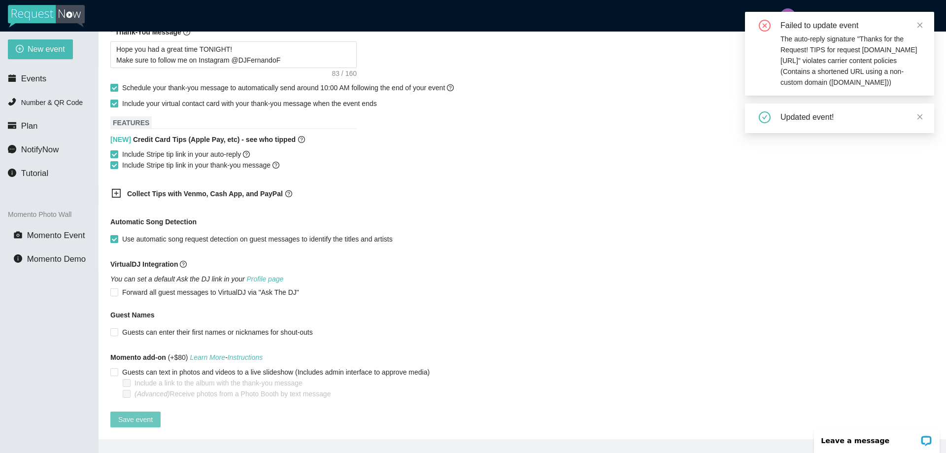
scroll to position [516, 0]
